Goal: Task Accomplishment & Management: Manage account settings

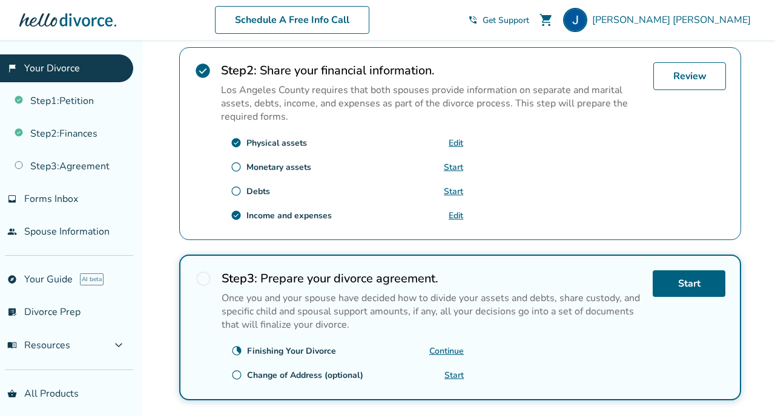
scroll to position [366, 0]
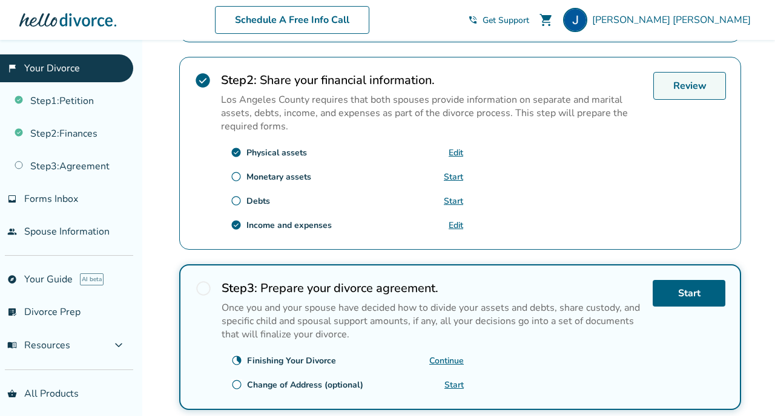
click at [676, 88] on link "Review" at bounding box center [689, 86] width 73 height 28
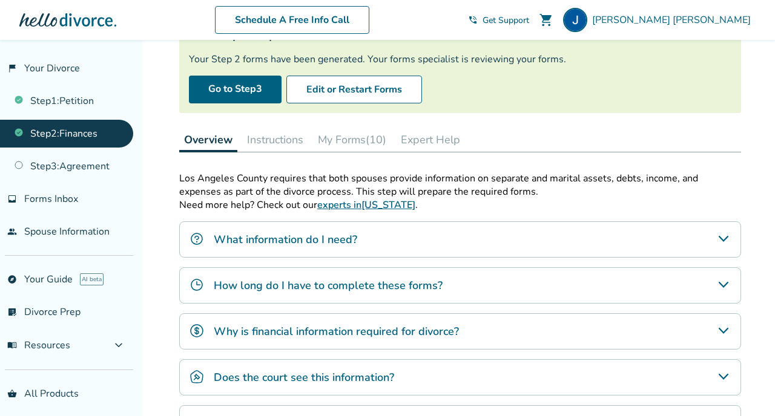
scroll to position [104, 0]
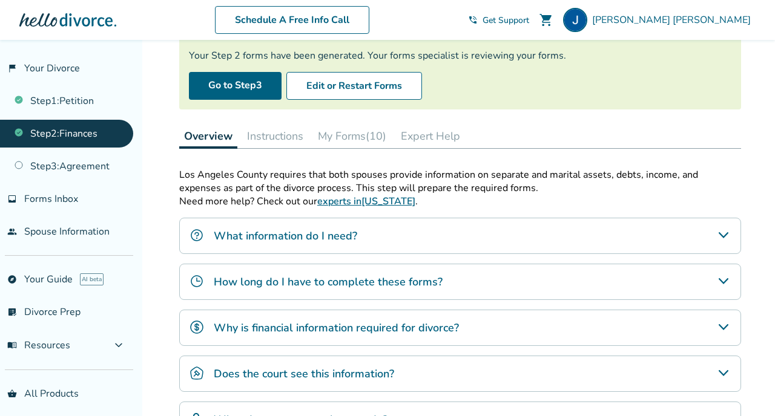
click at [370, 134] on button "My Forms (10)" at bounding box center [352, 136] width 78 height 24
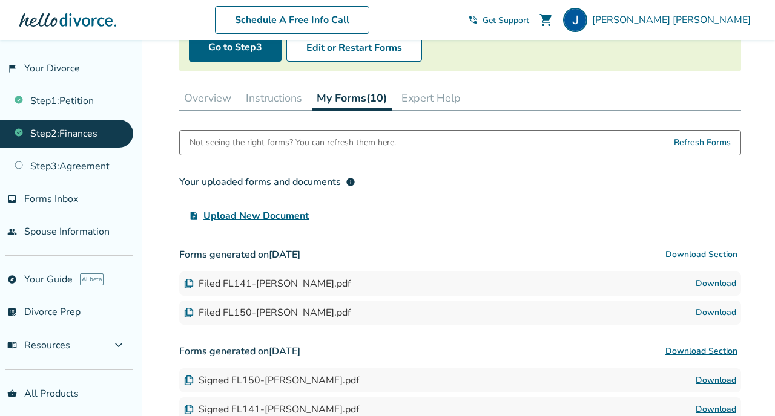
scroll to position [141, 0]
click at [352, 182] on span "info" at bounding box center [351, 183] width 10 height 10
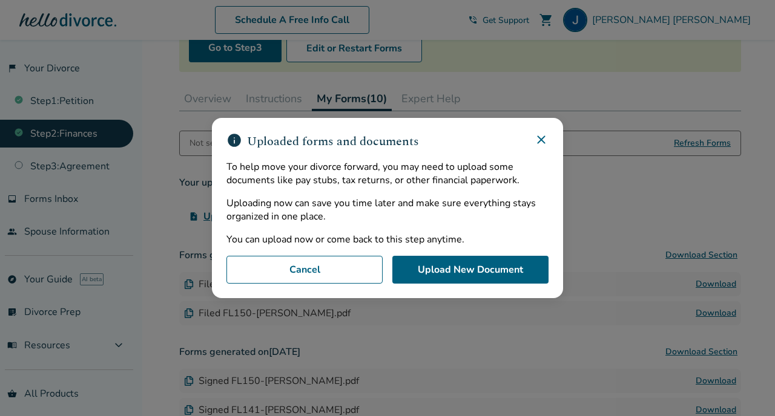
click at [538, 136] on icon at bounding box center [541, 140] width 15 height 15
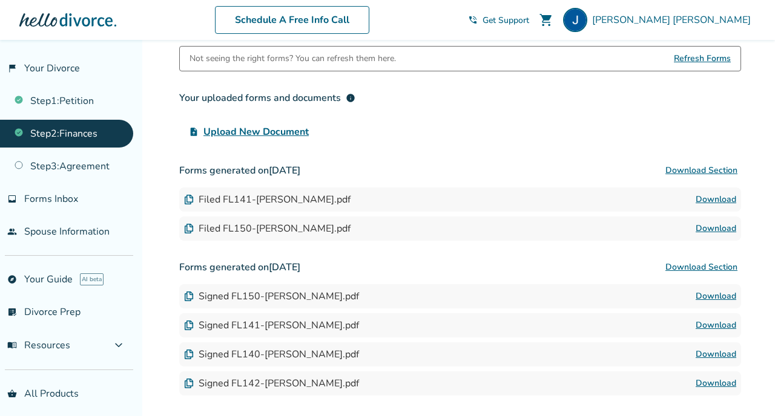
scroll to position [227, 0]
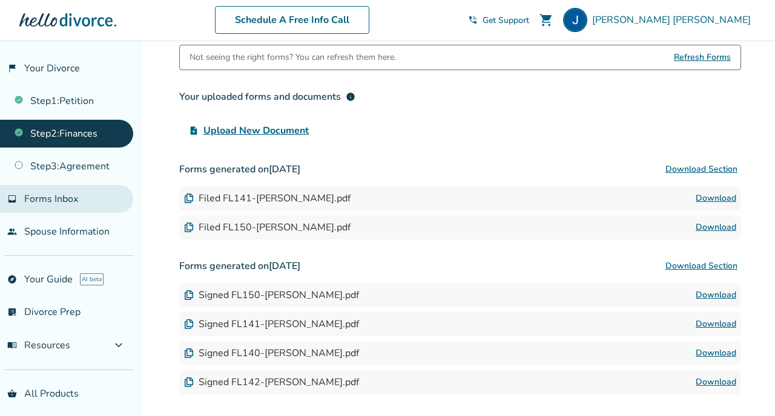
click at [81, 196] on link "inbox Forms Inbox" at bounding box center [66, 199] width 133 height 28
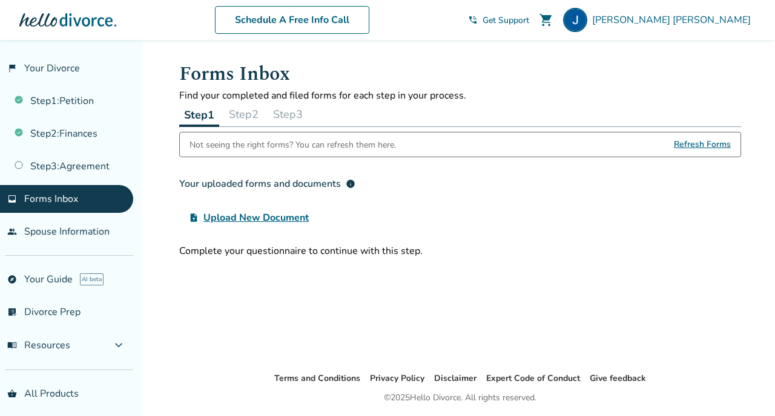
click at [246, 110] on button "Step 2" at bounding box center [243, 114] width 39 height 24
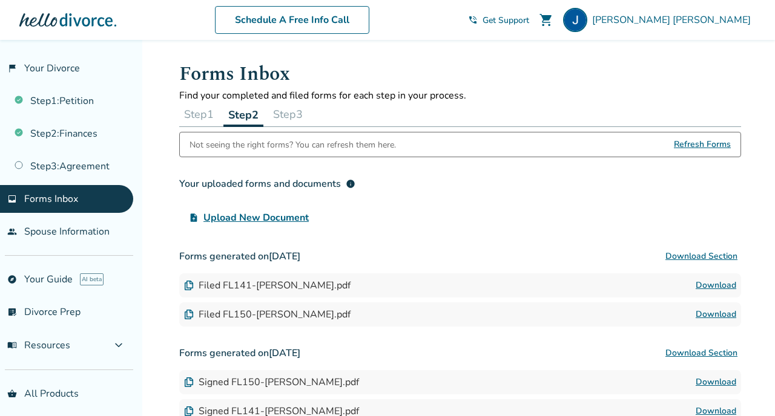
click at [191, 120] on button "Step 1" at bounding box center [198, 114] width 39 height 24
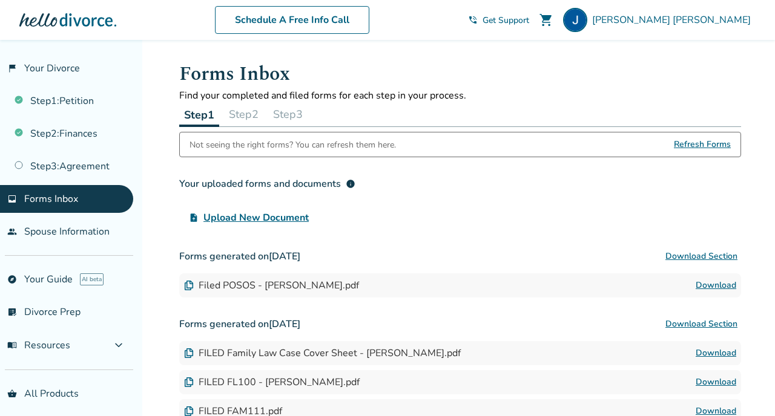
click at [256, 113] on button "Step 2" at bounding box center [243, 114] width 39 height 24
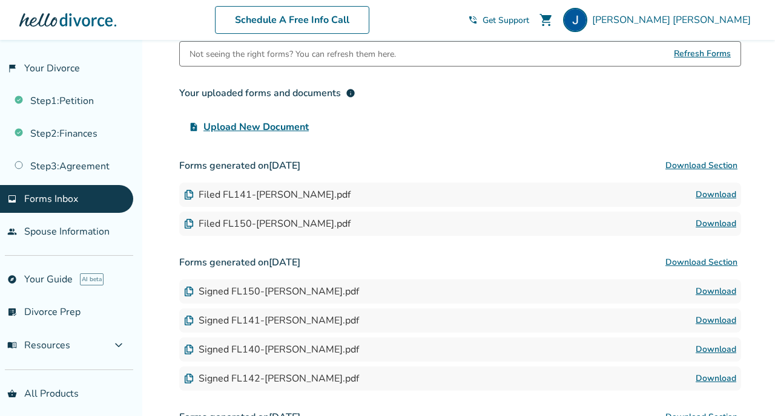
scroll to position [90, 0]
